Goal: Navigation & Orientation: Find specific page/section

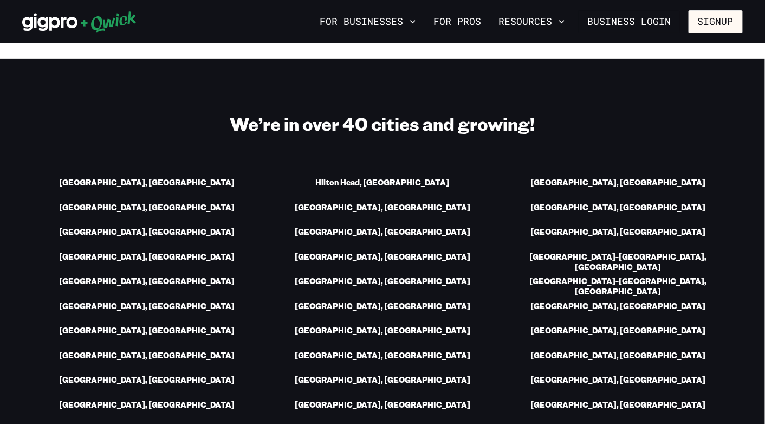
scroll to position [1524, 0]
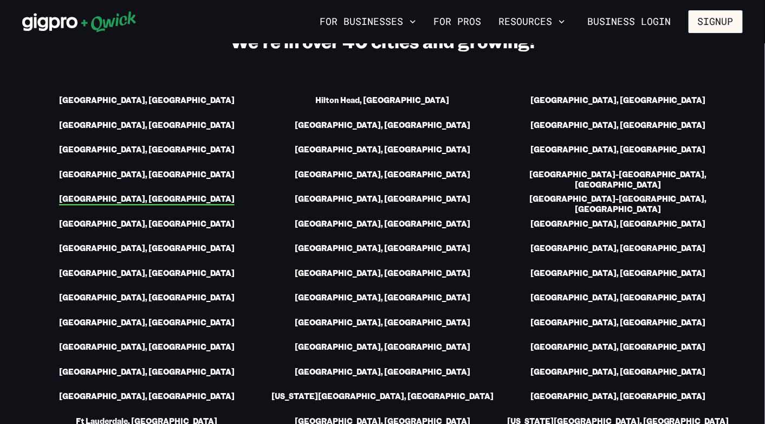
click at [159, 194] on link "[GEOGRAPHIC_DATA], [GEOGRAPHIC_DATA]" at bounding box center [147, 199] width 176 height 11
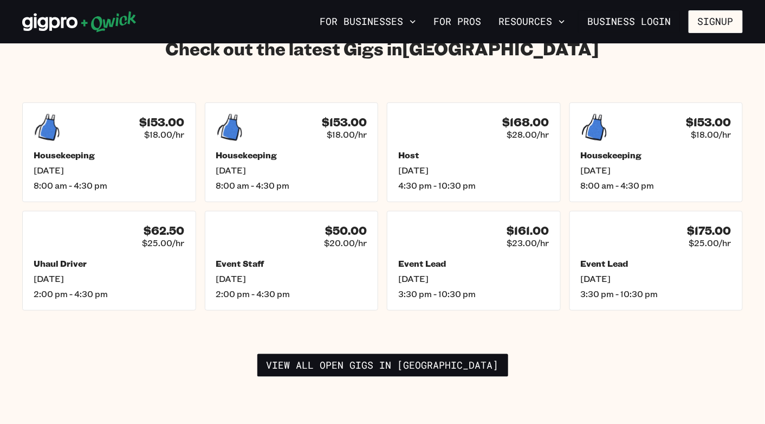
scroll to position [1549, 0]
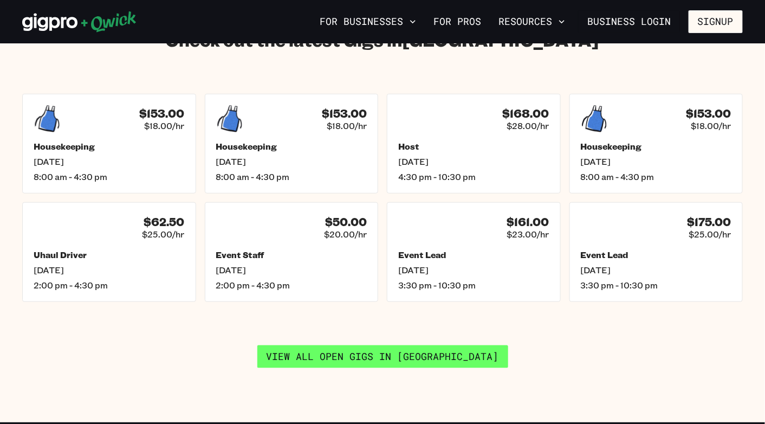
click at [373, 345] on link "View all open gigs in [GEOGRAPHIC_DATA]" at bounding box center [382, 356] width 251 height 23
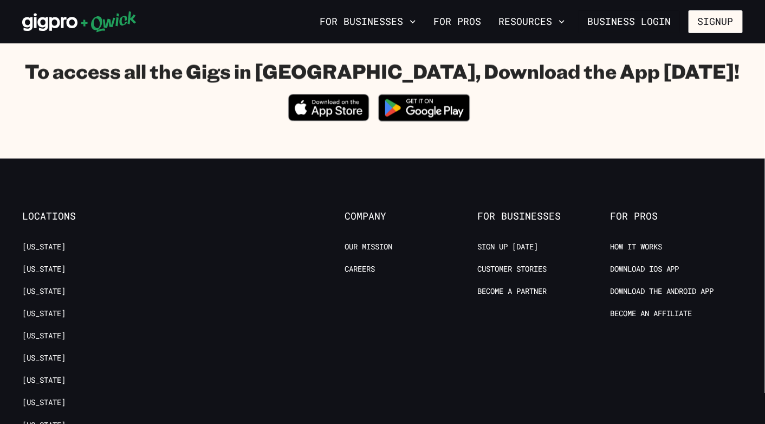
scroll to position [846, 0]
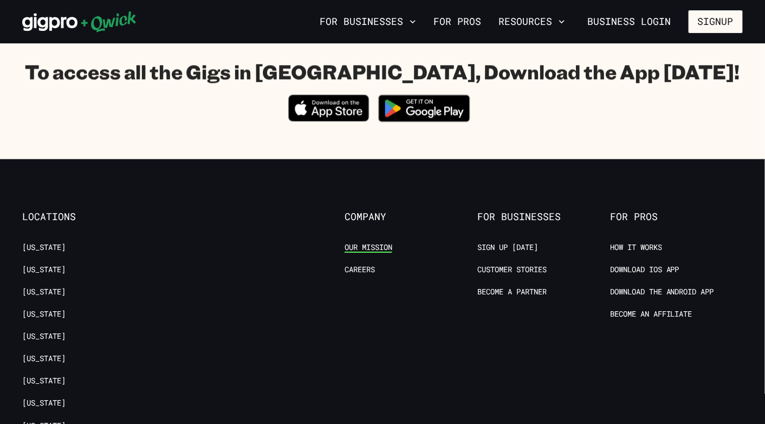
click at [361, 247] on link "Our Mission" at bounding box center [369, 247] width 48 height 10
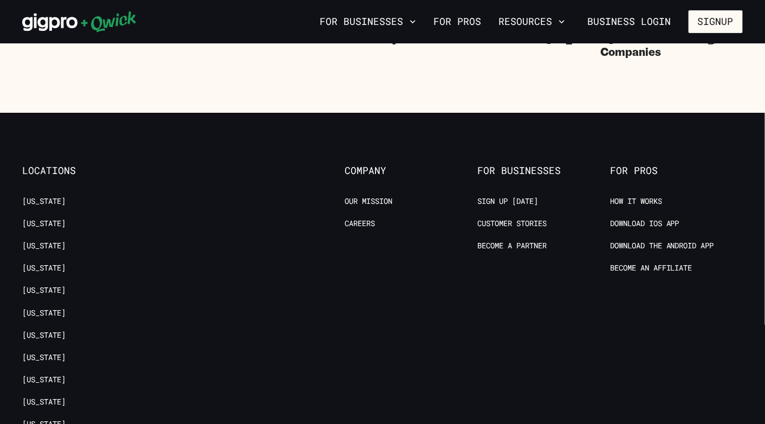
scroll to position [1355, 0]
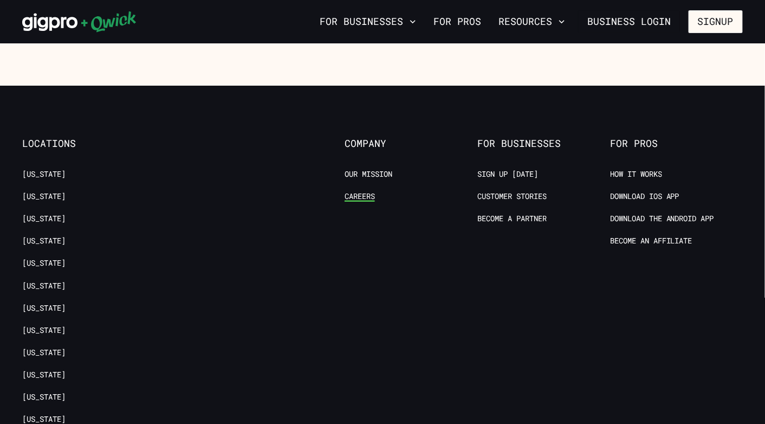
click at [369, 200] on link "Careers" at bounding box center [360, 196] width 30 height 10
